Goal: Find specific page/section: Find specific page/section

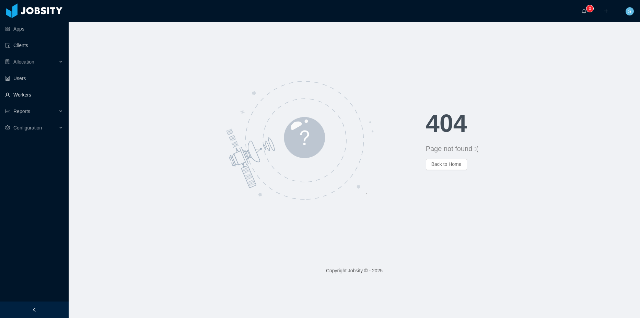
click at [31, 96] on link "Workers" at bounding box center [34, 95] width 58 height 14
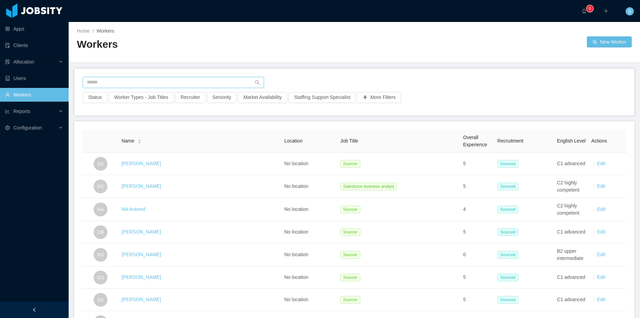
click at [100, 78] on input "text" at bounding box center [173, 82] width 181 height 11
type input "**********"
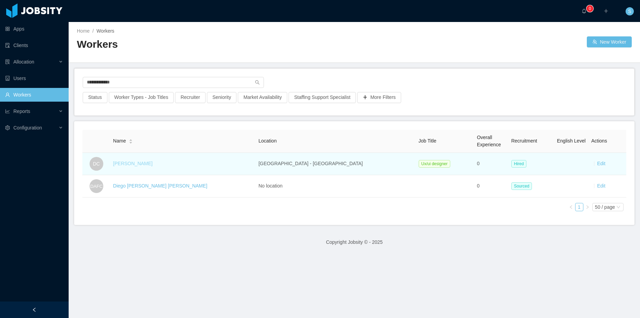
click at [140, 163] on link "[PERSON_NAME]" at bounding box center [132, 163] width 39 height 5
